Goal: Complete application form: Complete application form

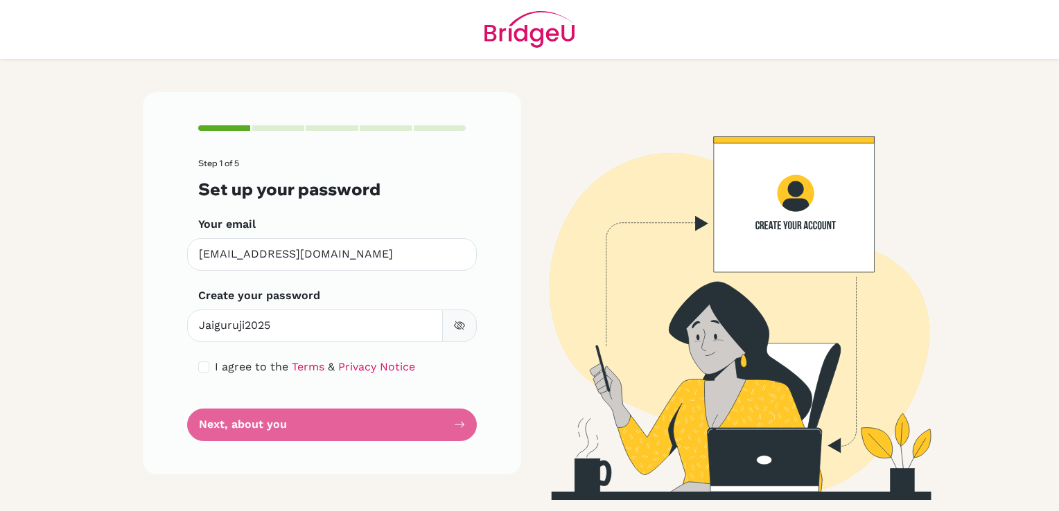
click at [385, 430] on form "Step 1 of 5 Set up your password Your email [EMAIL_ADDRESS][DOMAIN_NAME] Invali…" at bounding box center [331, 300] width 267 height 283
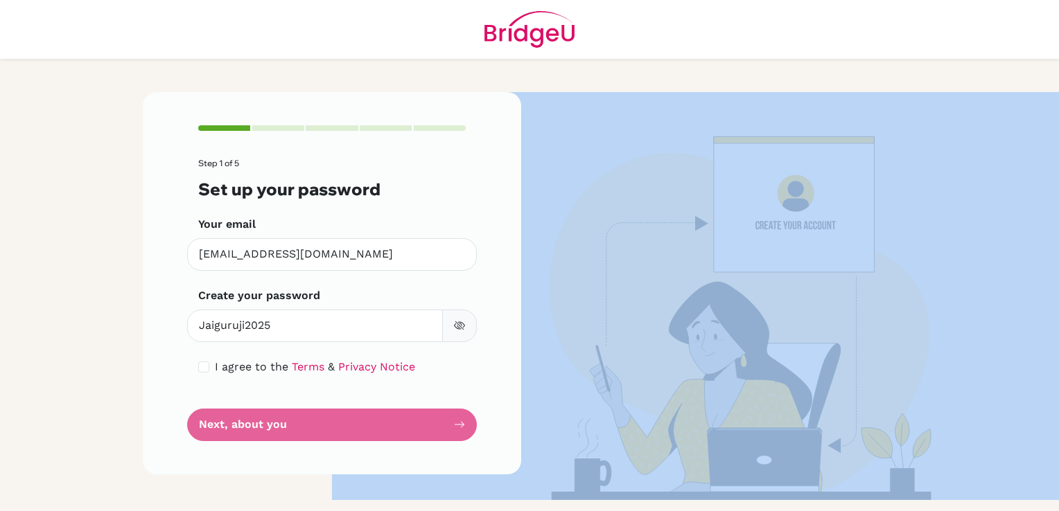
click at [385, 430] on form "Step 1 of 5 Set up your password Your email namrataparuthi@trioworldacademy.com…" at bounding box center [331, 300] width 267 height 283
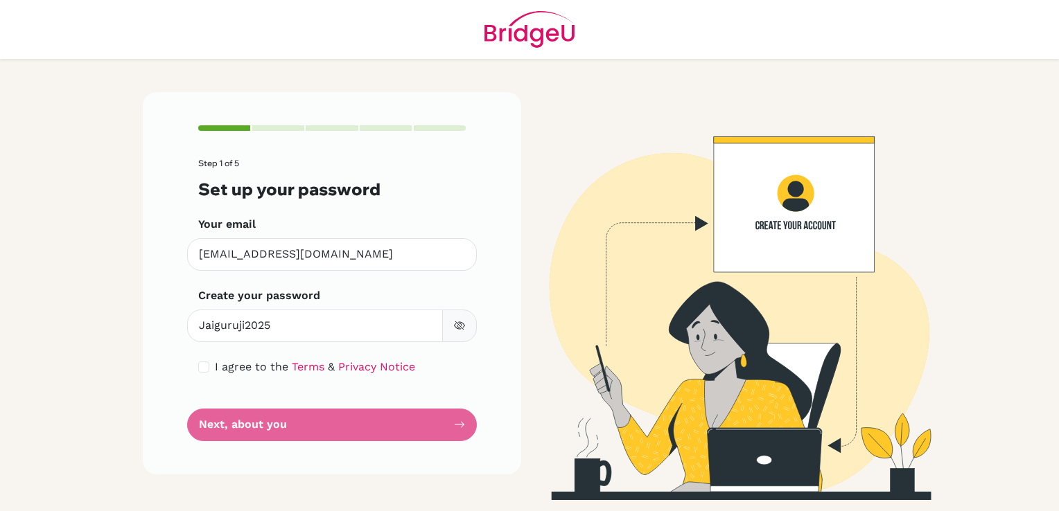
click at [385, 430] on form "Step 1 of 5 Set up your password Your email namrataparuthi@trioworldacademy.com…" at bounding box center [331, 300] width 267 height 283
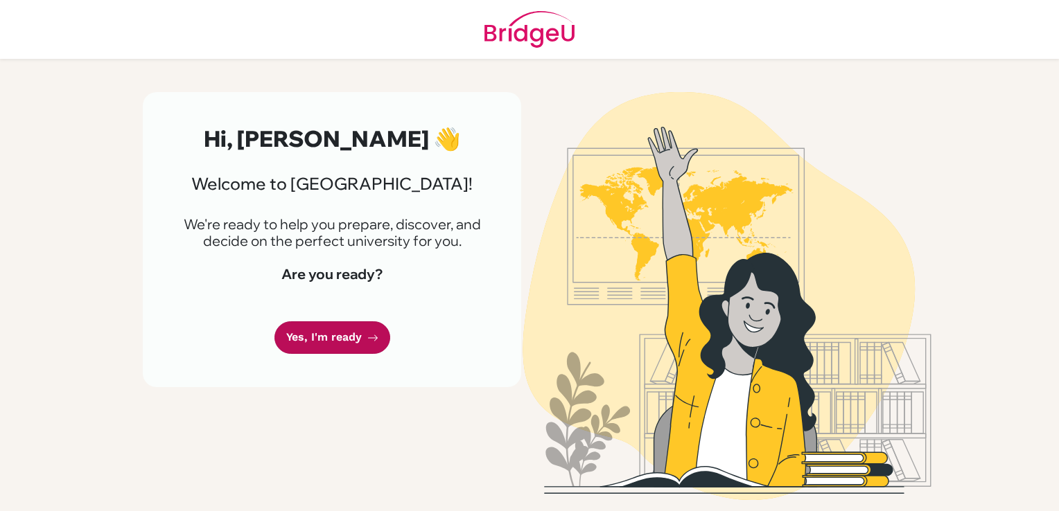
click at [355, 334] on link "Yes, I'm ready" at bounding box center [332, 337] width 116 height 33
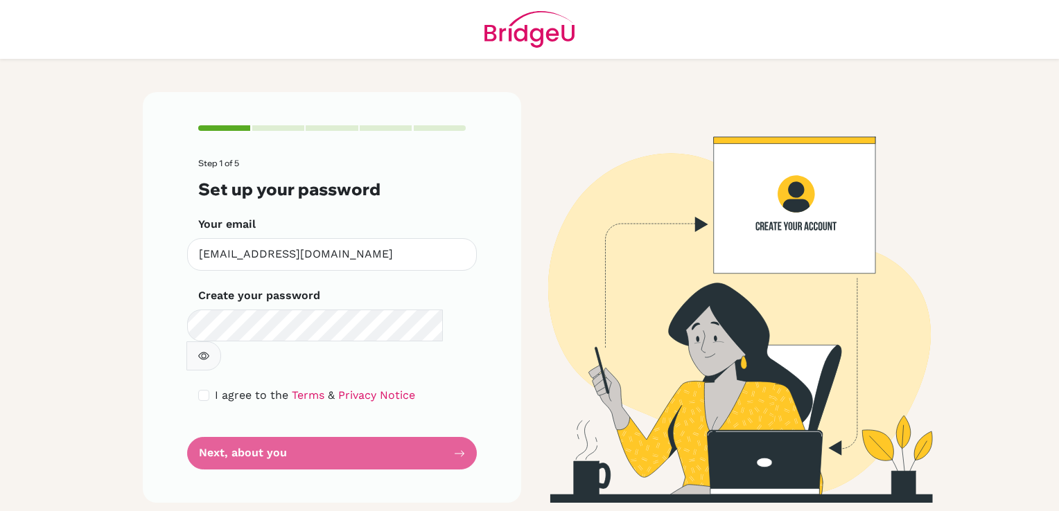
click at [457, 431] on form "Step 1 of 5 Set up your password Your email [EMAIL_ADDRESS][DOMAIN_NAME] Invali…" at bounding box center [331, 314] width 267 height 311
click at [457, 431] on form "Step 1 of 5 Set up your password Your email namrataparuthi@trioworldacademy.com…" at bounding box center [331, 314] width 267 height 311
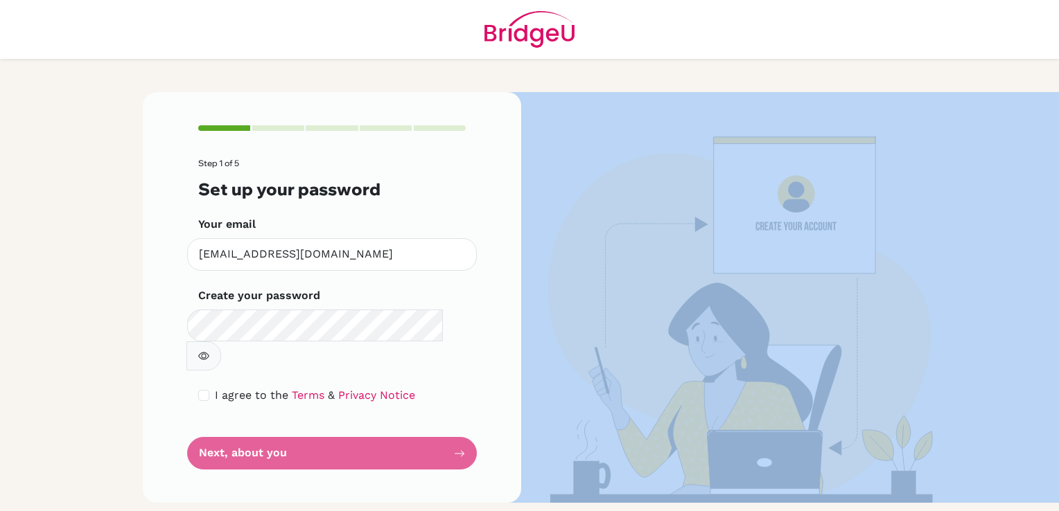
click at [457, 431] on form "Step 1 of 5 Set up your password Your email namrataparuthi@trioworldacademy.com…" at bounding box center [331, 314] width 267 height 311
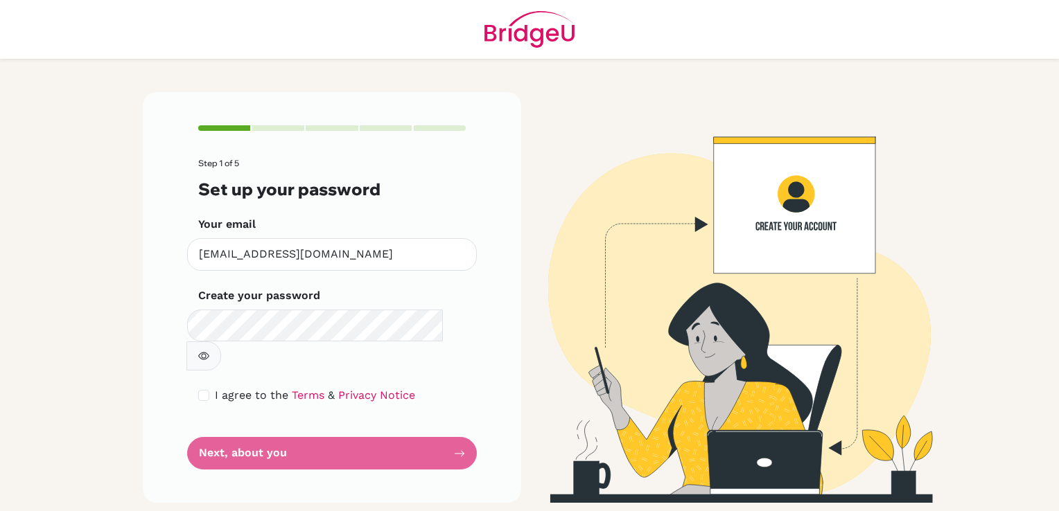
click at [457, 431] on form "Step 1 of 5 Set up your password Your email namrataparuthi@trioworldacademy.com…" at bounding box center [331, 314] width 267 height 311
click at [457, 421] on form "Step 1 of 5 Set up your password Your email namrataparuthi@trioworldacademy.com…" at bounding box center [331, 314] width 267 height 311
click at [202, 390] on input "checkbox" at bounding box center [203, 395] width 11 height 11
checkbox input "true"
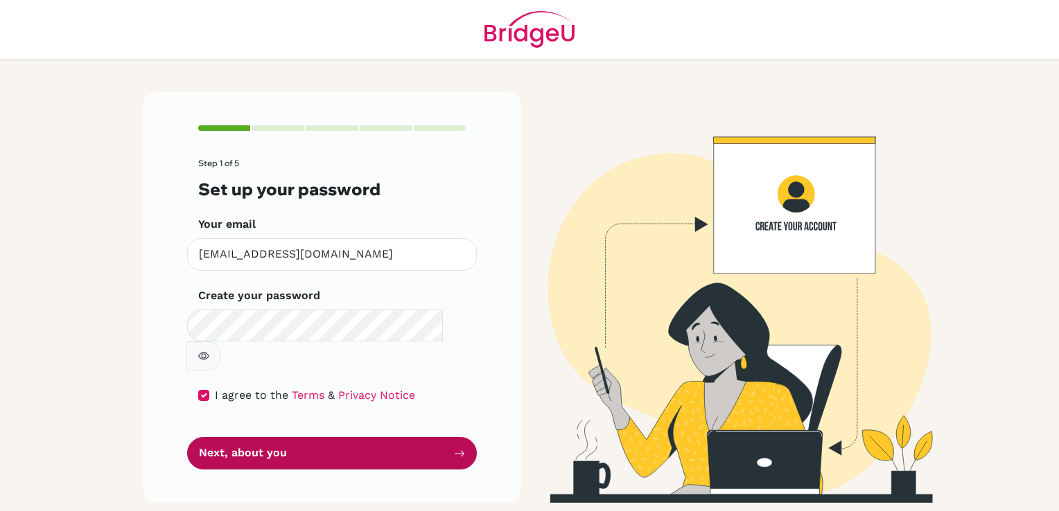
click at [243, 437] on button "Next, about you" at bounding box center [332, 453] width 290 height 33
